Goal: Task Accomplishment & Management: Manage account settings

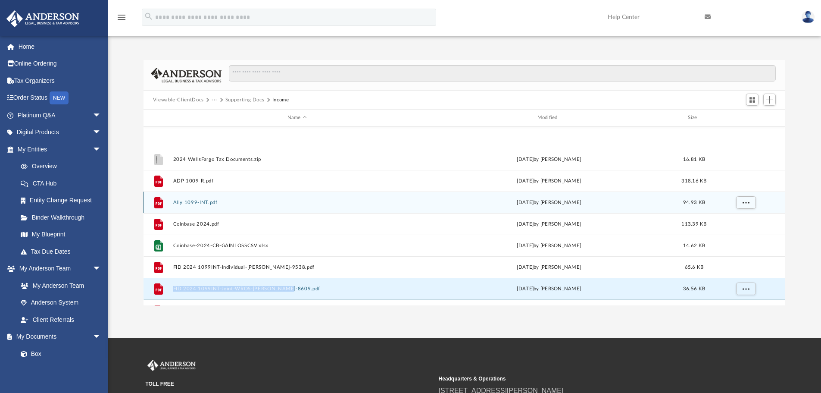
scroll to position [190, 635]
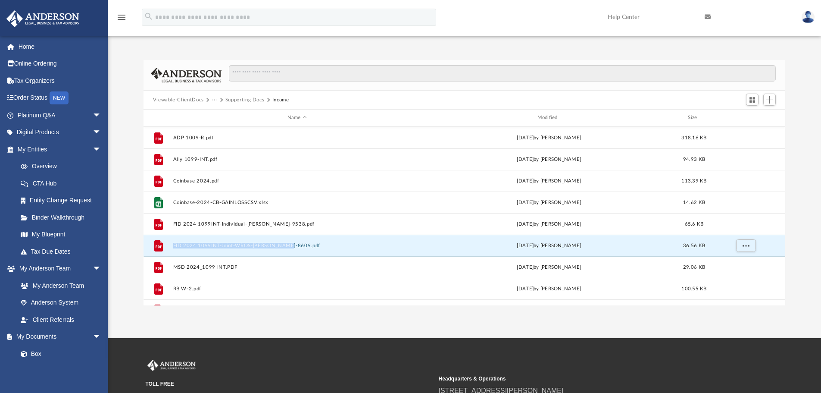
click at [249, 97] on button "Supporting Docs" at bounding box center [244, 100] width 39 height 8
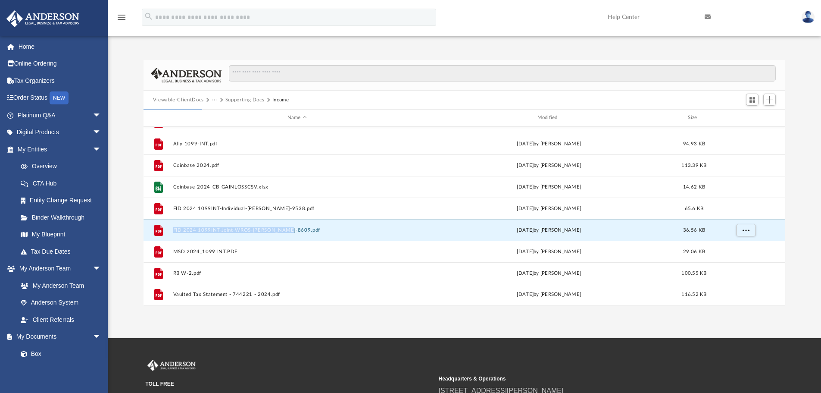
scroll to position [0, 0]
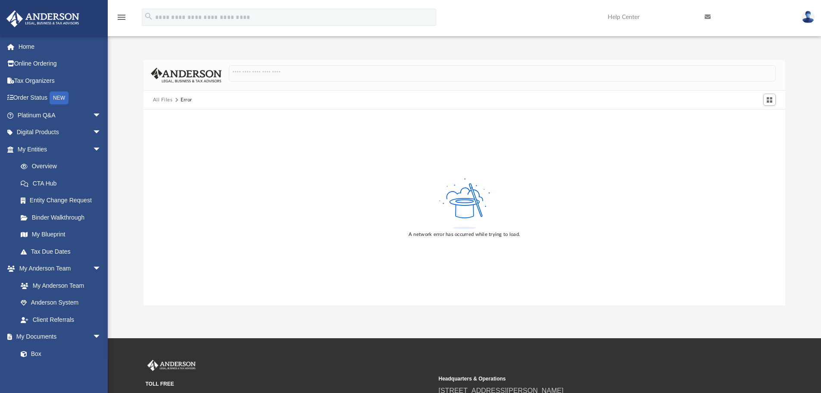
click at [159, 101] on button "All Files" at bounding box center [163, 100] width 20 height 8
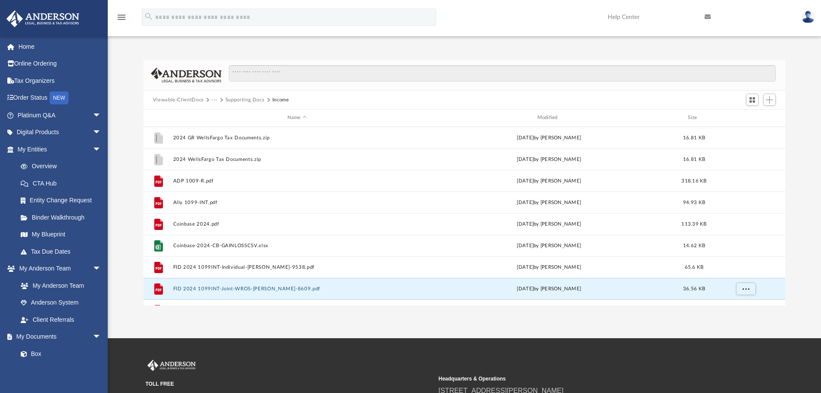
scroll to position [190, 635]
click at [230, 99] on button "Supporting Docs" at bounding box center [244, 100] width 39 height 8
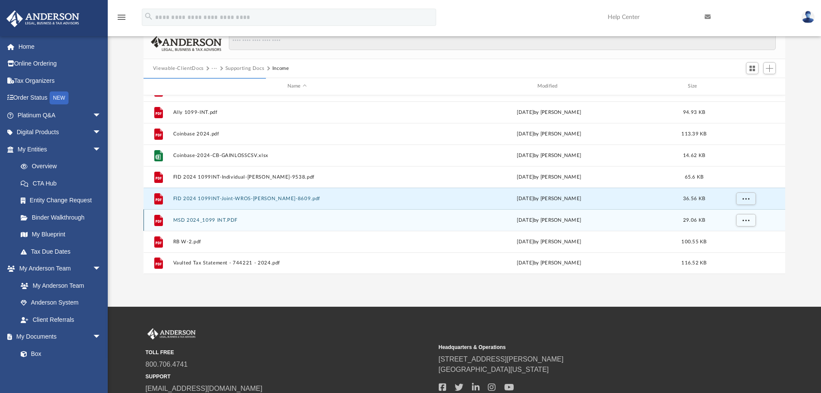
scroll to position [0, 0]
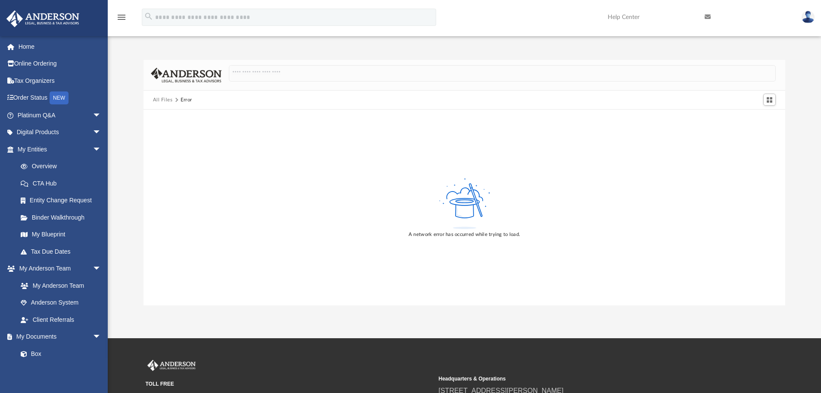
click at [163, 100] on button "All Files" at bounding box center [163, 100] width 20 height 8
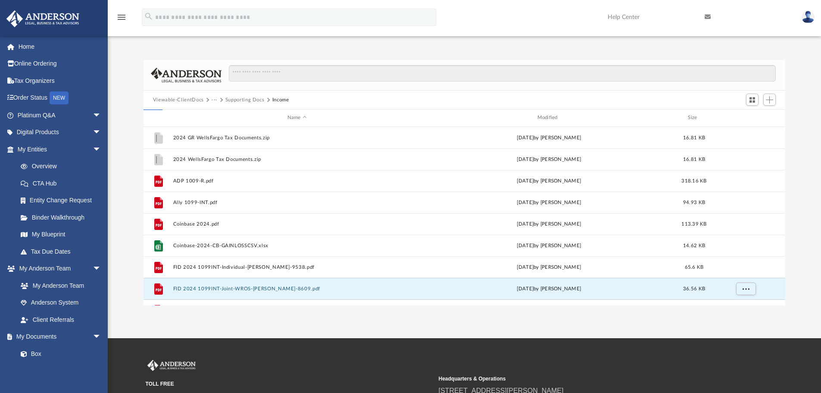
scroll to position [190, 635]
click at [213, 99] on button "···" at bounding box center [215, 100] width 6 height 8
click at [221, 143] on li "2024" at bounding box center [239, 141] width 47 height 9
click at [234, 100] on button "Supporting Docs" at bounding box center [244, 100] width 39 height 8
click at [278, 100] on button "Income" at bounding box center [280, 100] width 17 height 8
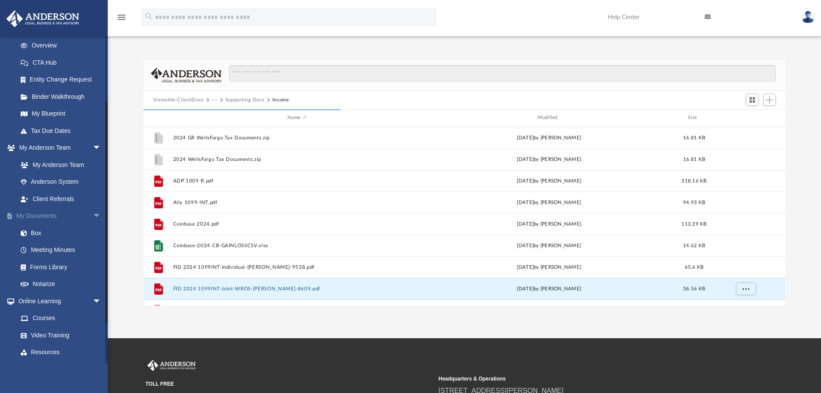
scroll to position [129, 0]
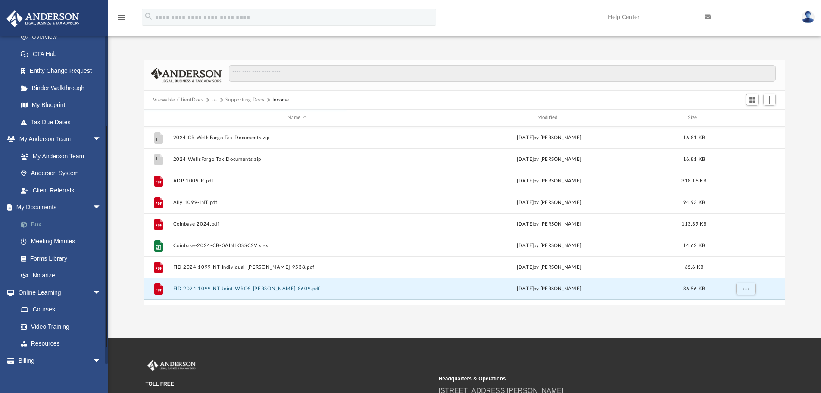
click at [37, 224] on link "Box" at bounding box center [63, 223] width 102 height 17
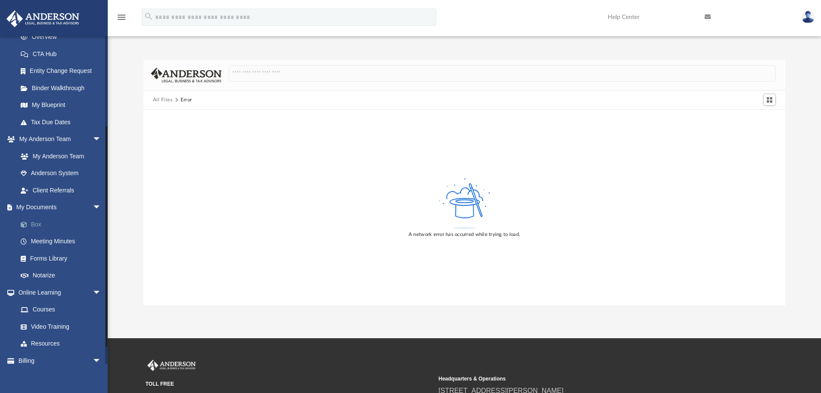
click at [33, 226] on link "Box" at bounding box center [63, 223] width 102 height 17
click at [42, 260] on link "Forms Library" at bounding box center [63, 257] width 102 height 17
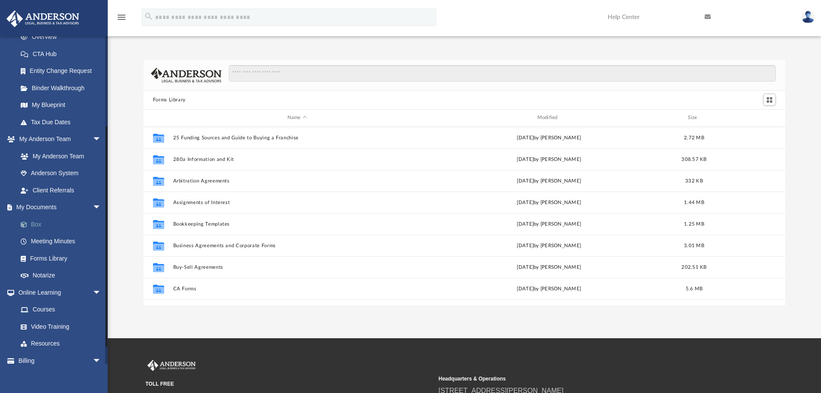
scroll to position [190, 635]
click at [37, 223] on link "Box" at bounding box center [63, 223] width 102 height 17
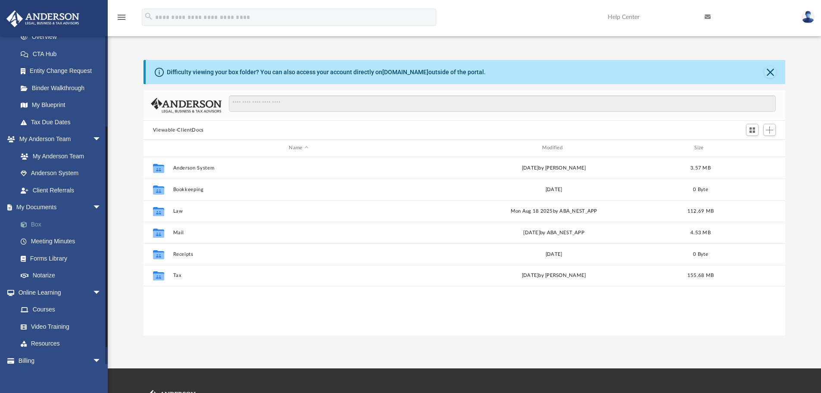
scroll to position [190, 635]
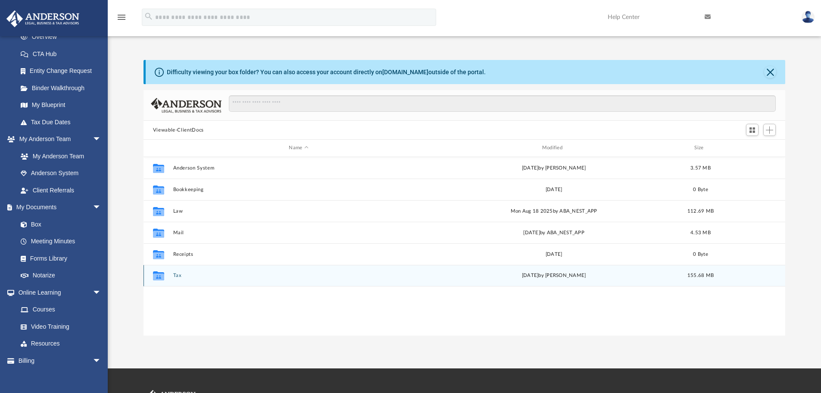
click at [179, 279] on div "Collaborated Folder Tax [DATE] by [PERSON_NAME] 155.68 MB" at bounding box center [464, 276] width 642 height 22
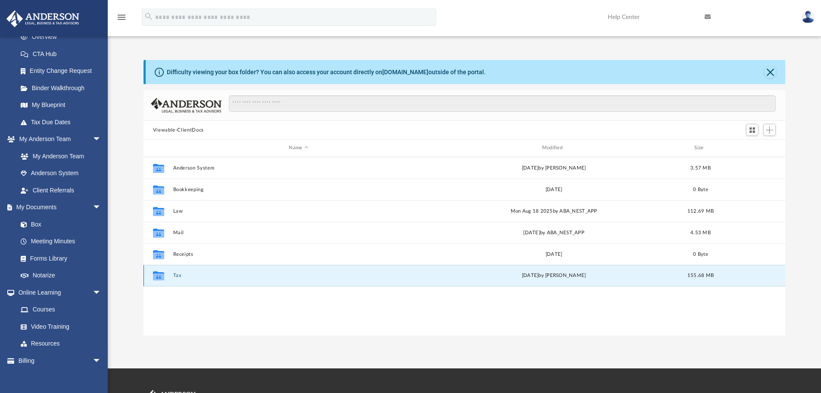
click at [178, 275] on button "Tax" at bounding box center [298, 275] width 251 height 6
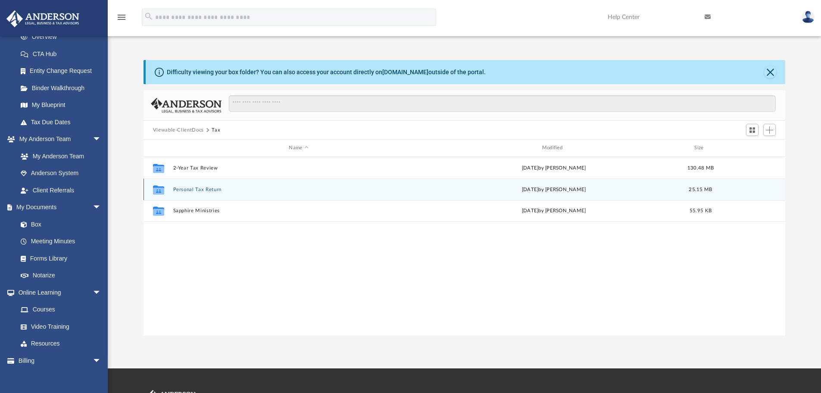
click at [183, 190] on button "Personal Tax Return" at bounding box center [298, 190] width 251 height 6
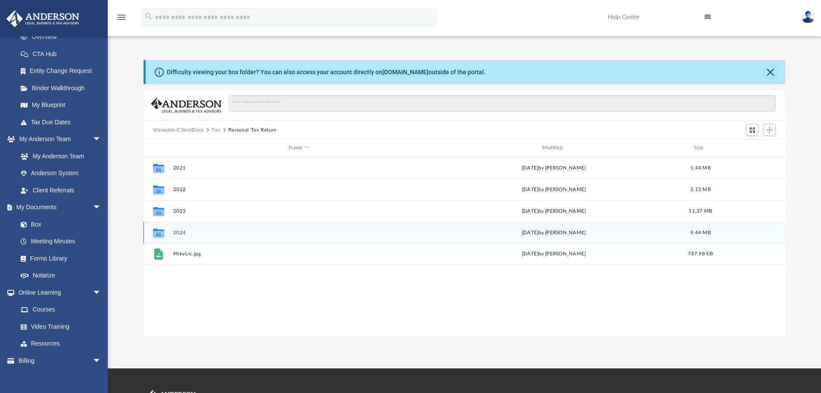
click at [178, 233] on button "2024" at bounding box center [298, 233] width 251 height 6
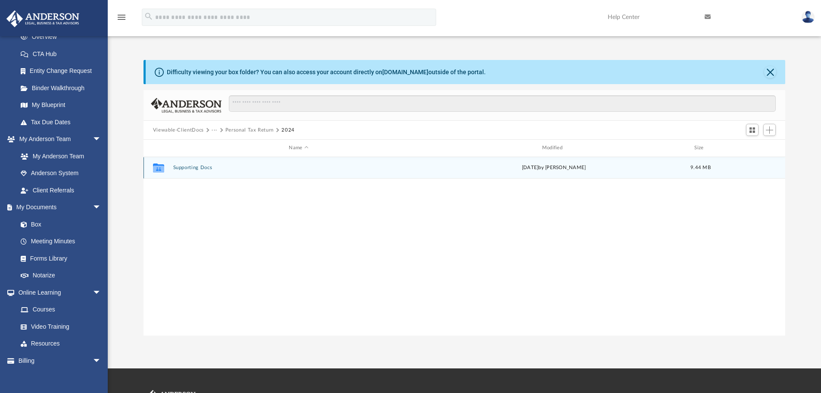
click at [192, 167] on button "Supporting Docs" at bounding box center [298, 168] width 251 height 6
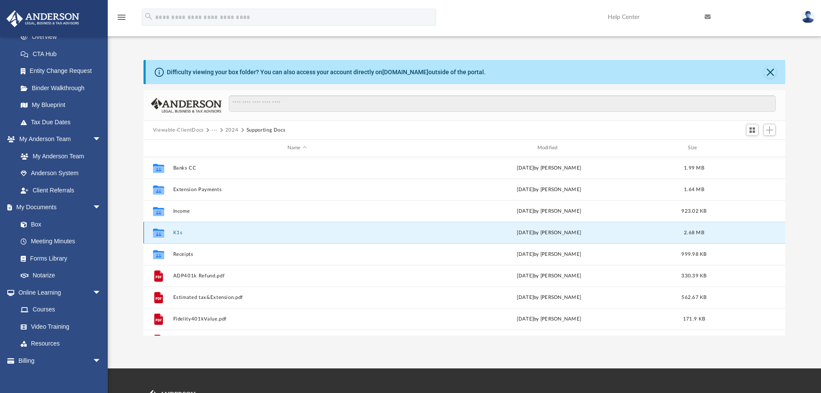
click at [179, 230] on button "K1s" at bounding box center [297, 233] width 248 height 6
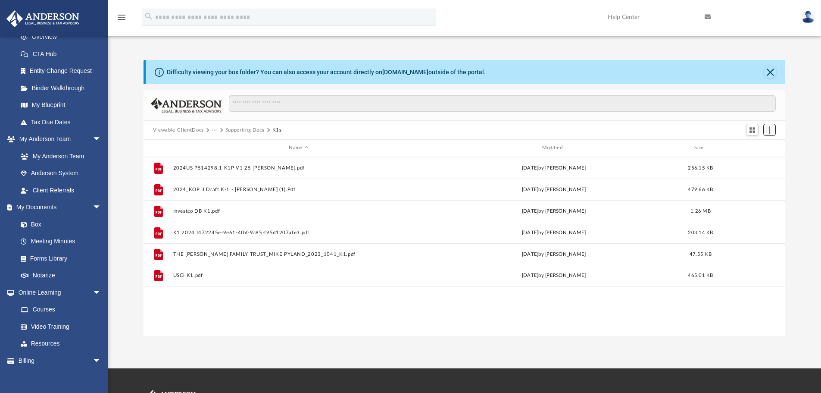
click at [769, 131] on span "Add" at bounding box center [769, 129] width 7 height 7
click at [752, 147] on li "Upload" at bounding box center [757, 147] width 28 height 9
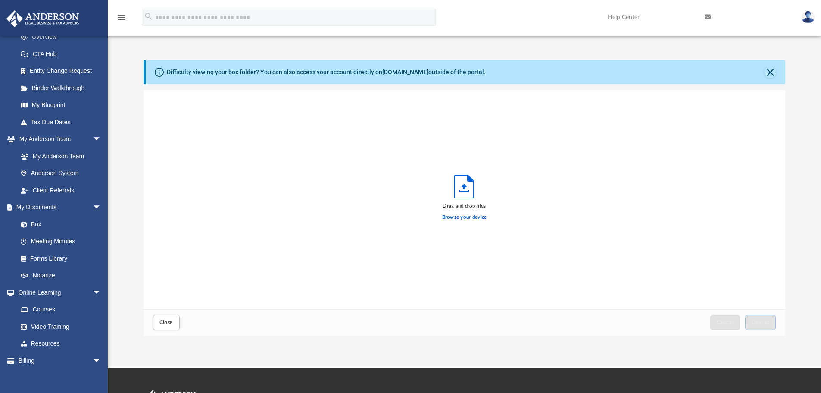
scroll to position [212, 635]
click at [764, 321] on span "Upload" at bounding box center [760, 321] width 18 height 5
click at [763, 75] on div "Difficulty viewing your box folder? You can also access your account directly o…" at bounding box center [466, 72] width 640 height 24
click at [767, 75] on button "Close" at bounding box center [770, 72] width 12 height 12
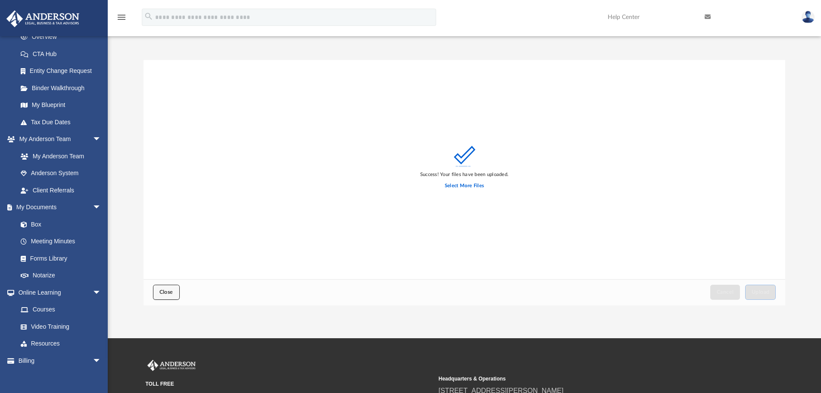
click at [162, 292] on span "Close" at bounding box center [166, 291] width 14 height 5
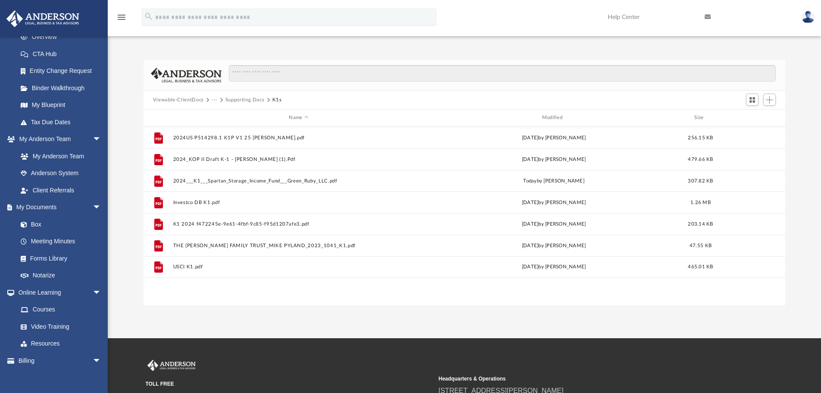
click at [237, 101] on button "Supporting Docs" at bounding box center [244, 100] width 39 height 8
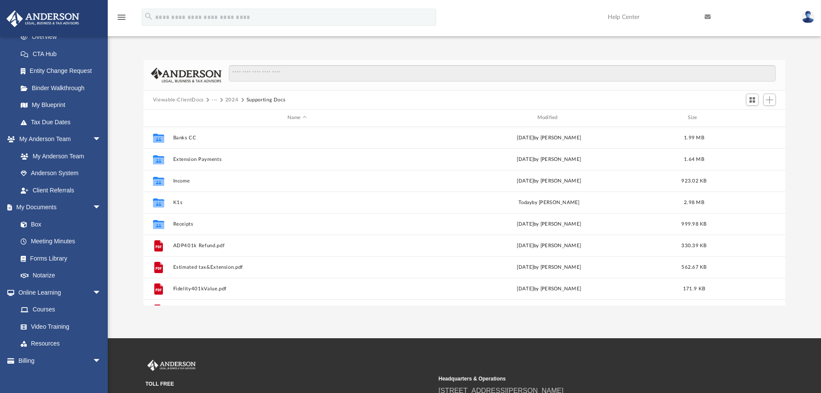
click at [231, 100] on button "2024" at bounding box center [231, 100] width 13 height 8
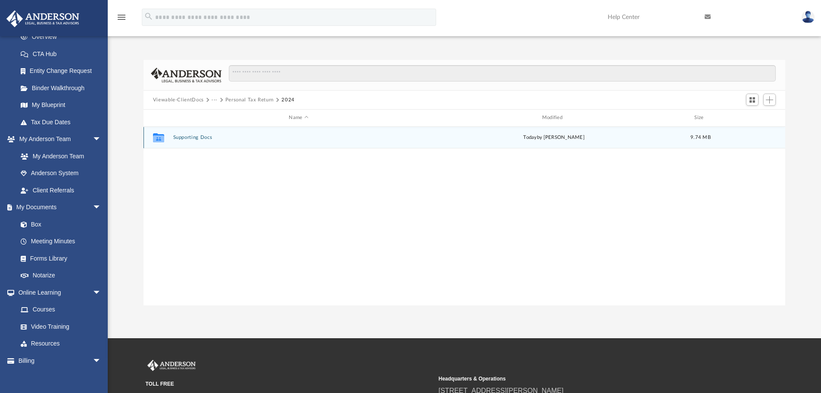
click at [198, 138] on button "Supporting Docs" at bounding box center [298, 137] width 251 height 6
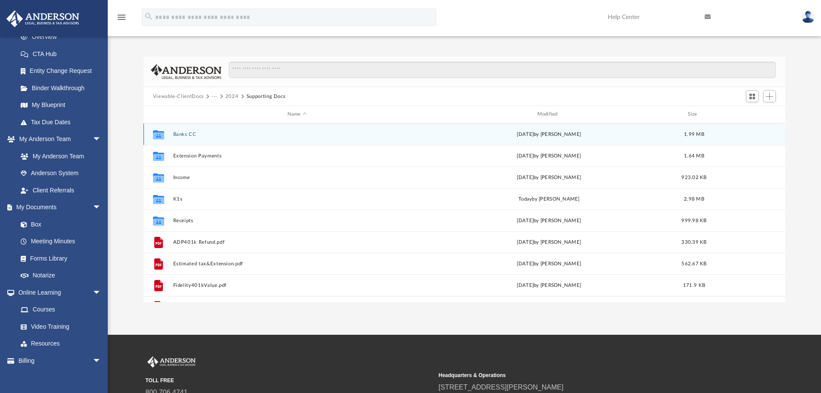
scroll to position [0, 0]
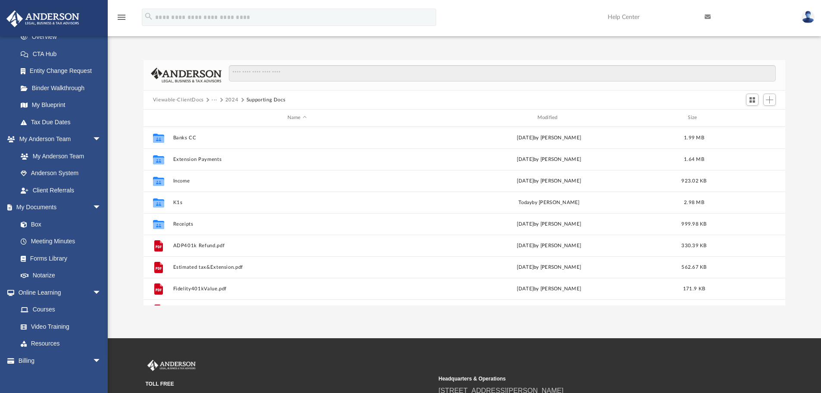
click at [232, 100] on button "2024" at bounding box center [231, 100] width 13 height 8
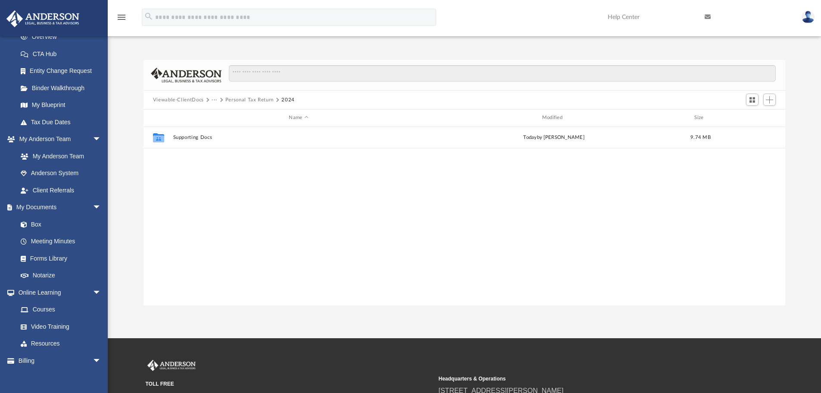
click at [255, 100] on button "Personal Tax Return" at bounding box center [249, 100] width 48 height 8
